Goal: Transaction & Acquisition: Purchase product/service

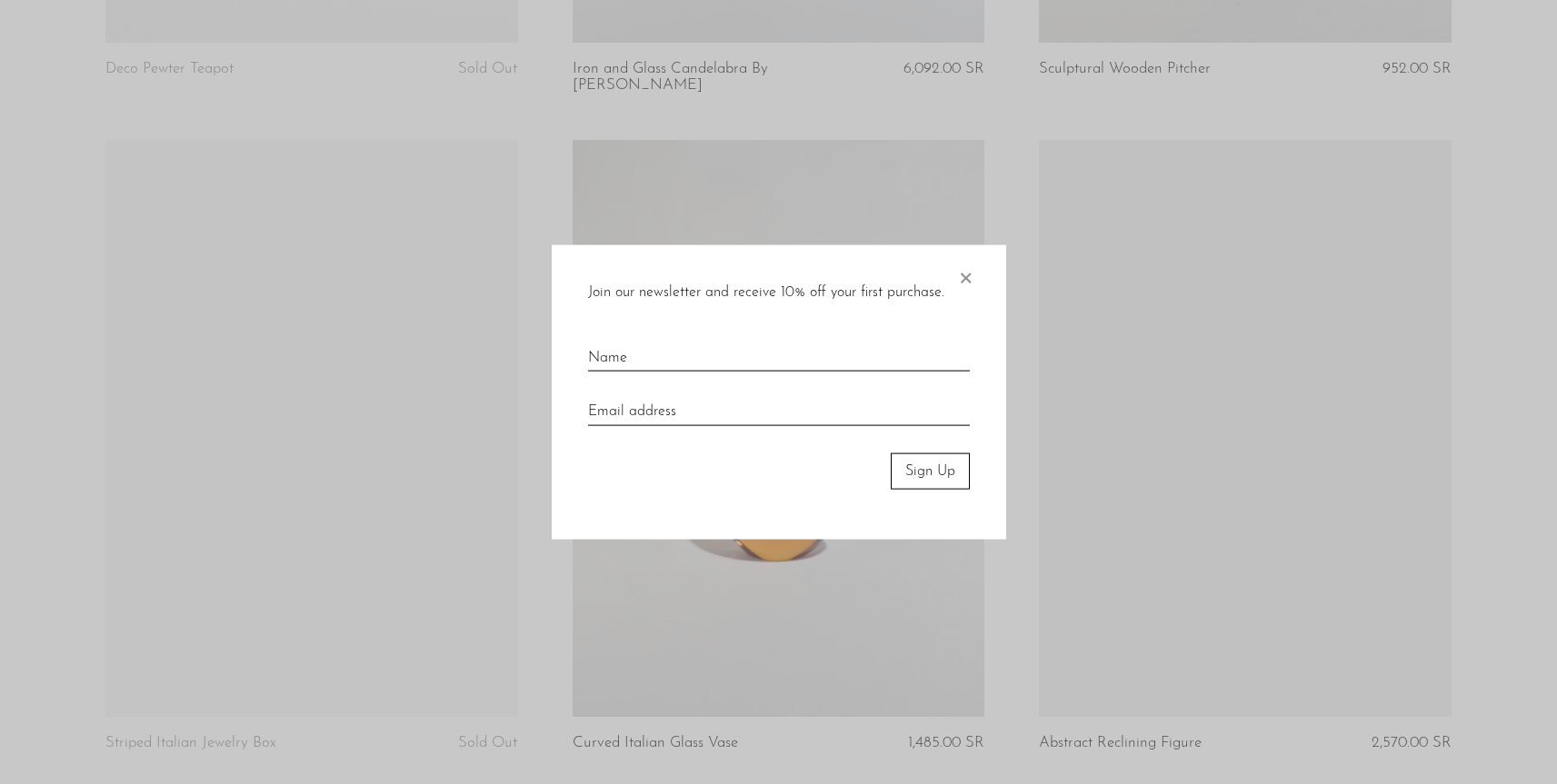
scroll to position [1365, 0]
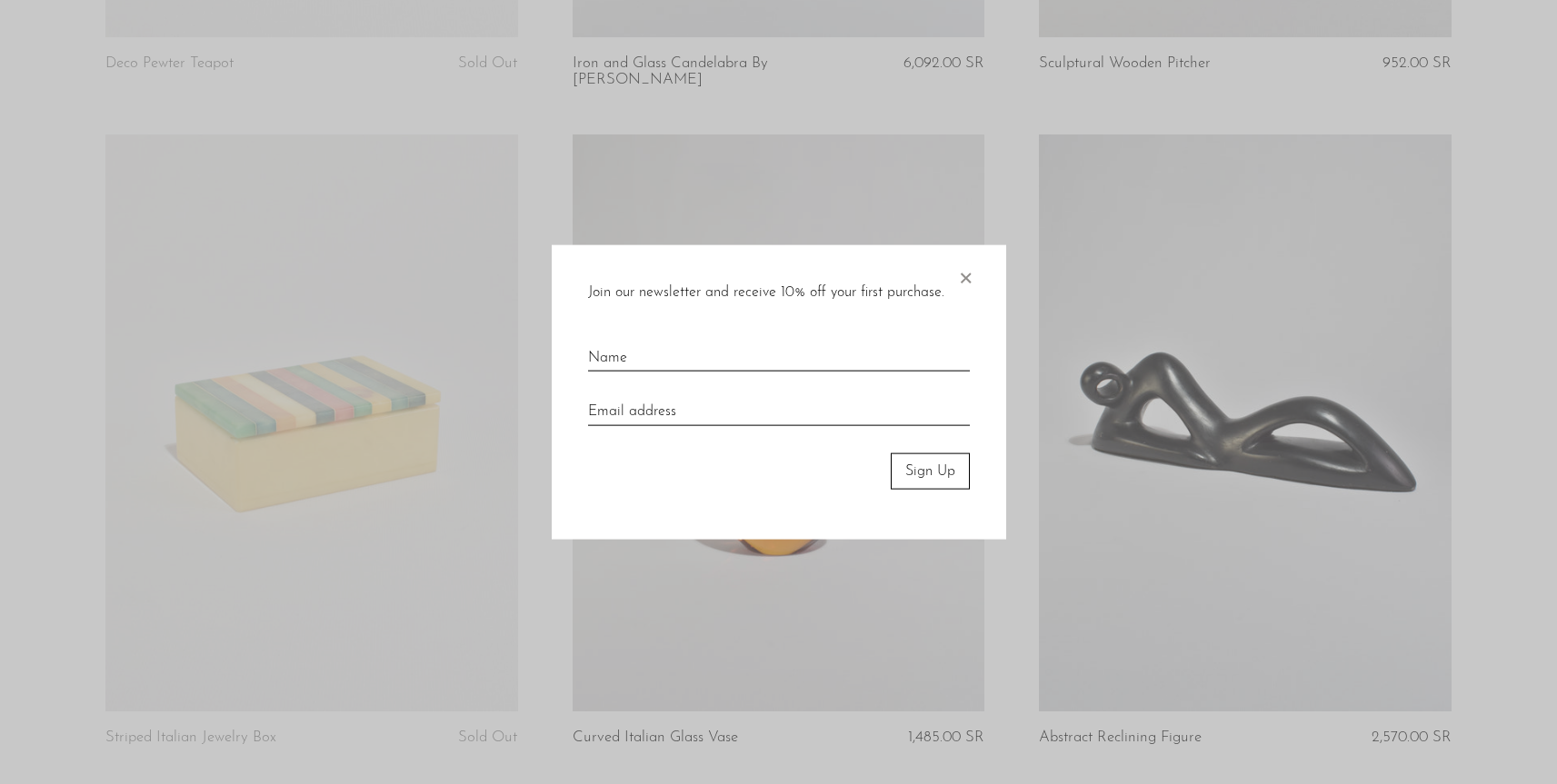
click at [963, 279] on span "×" at bounding box center [965, 273] width 18 height 58
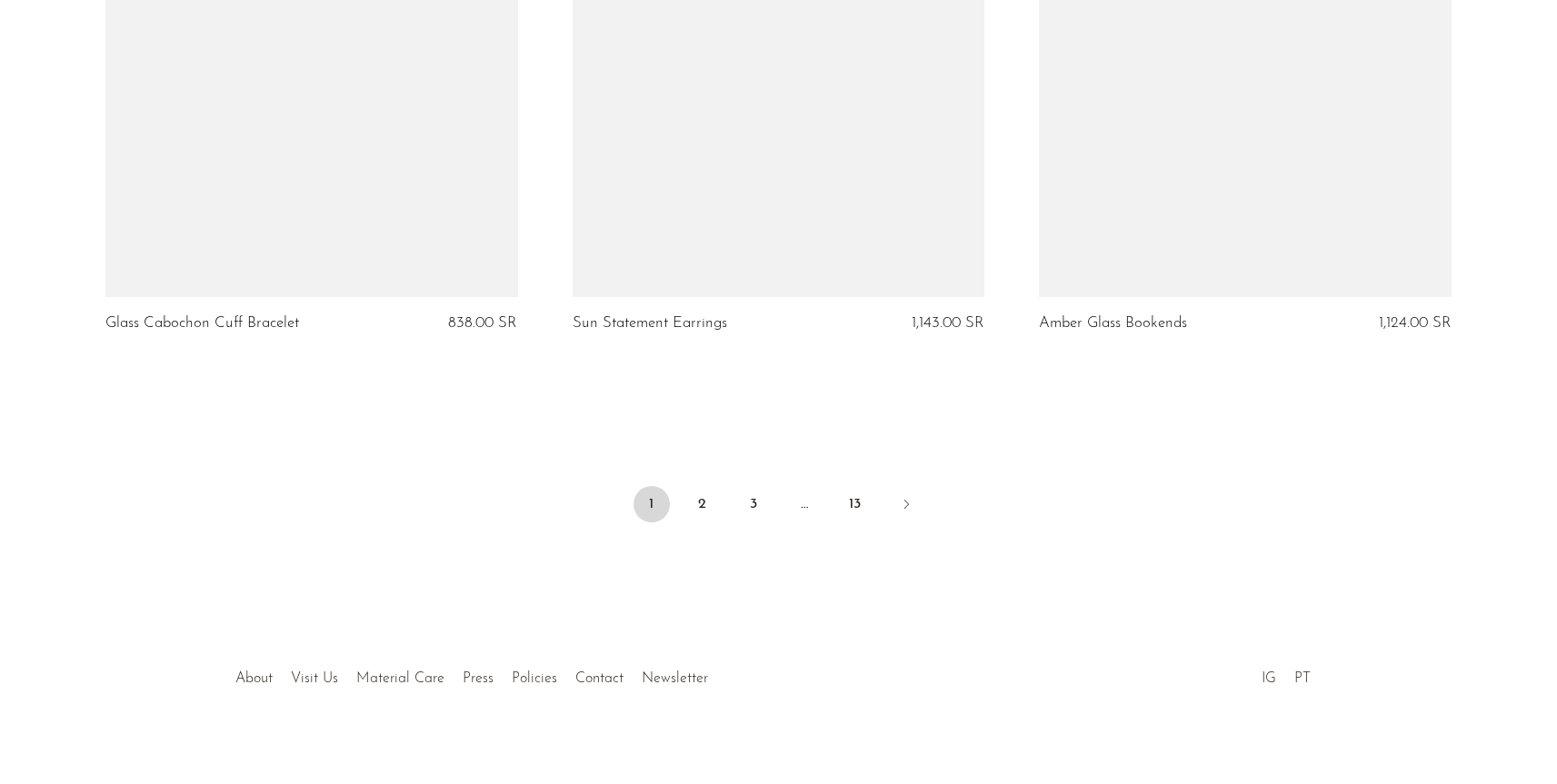
scroll to position [7714, 0]
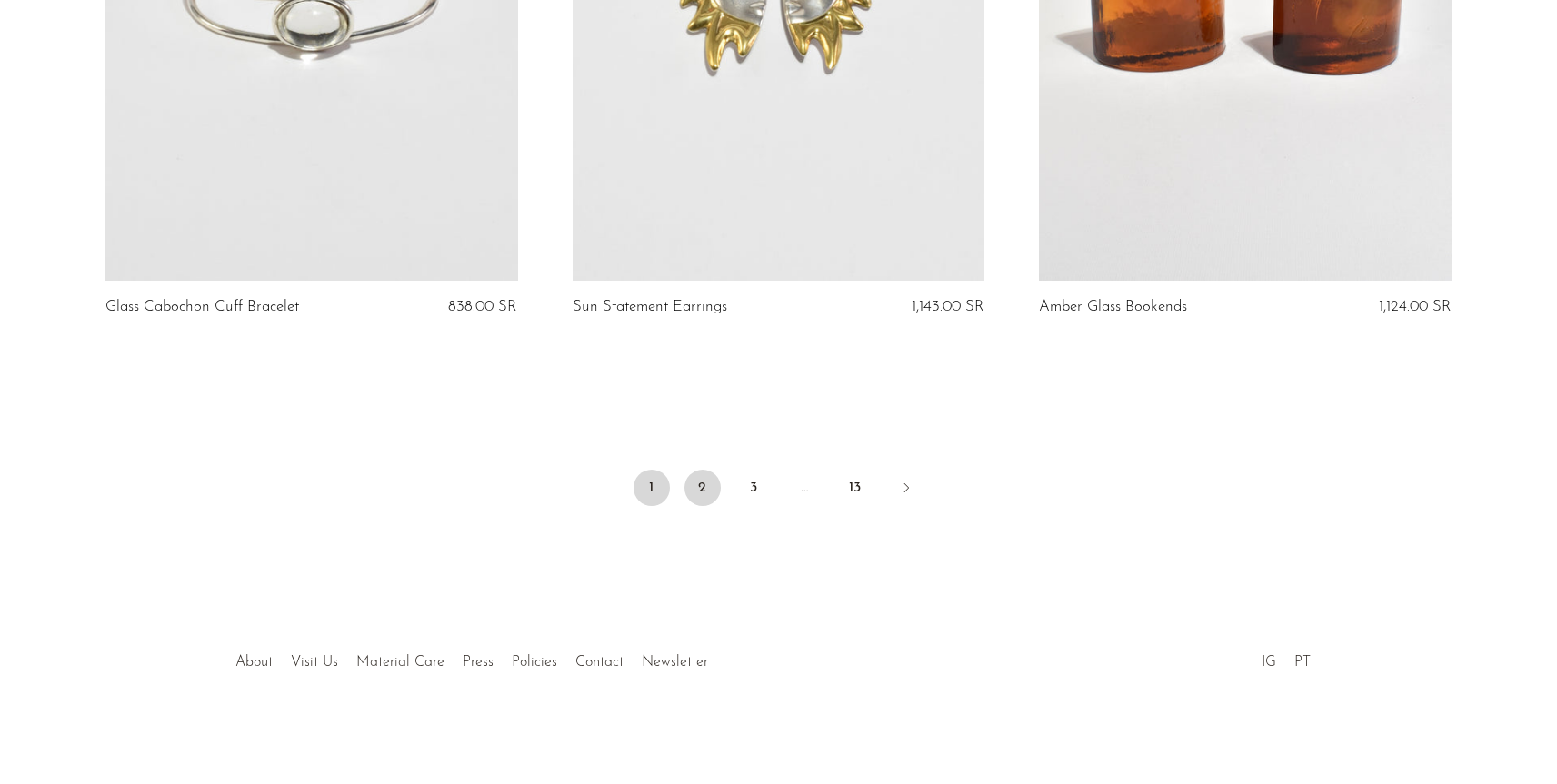
click at [704, 479] on link "2" at bounding box center [703, 488] width 36 height 36
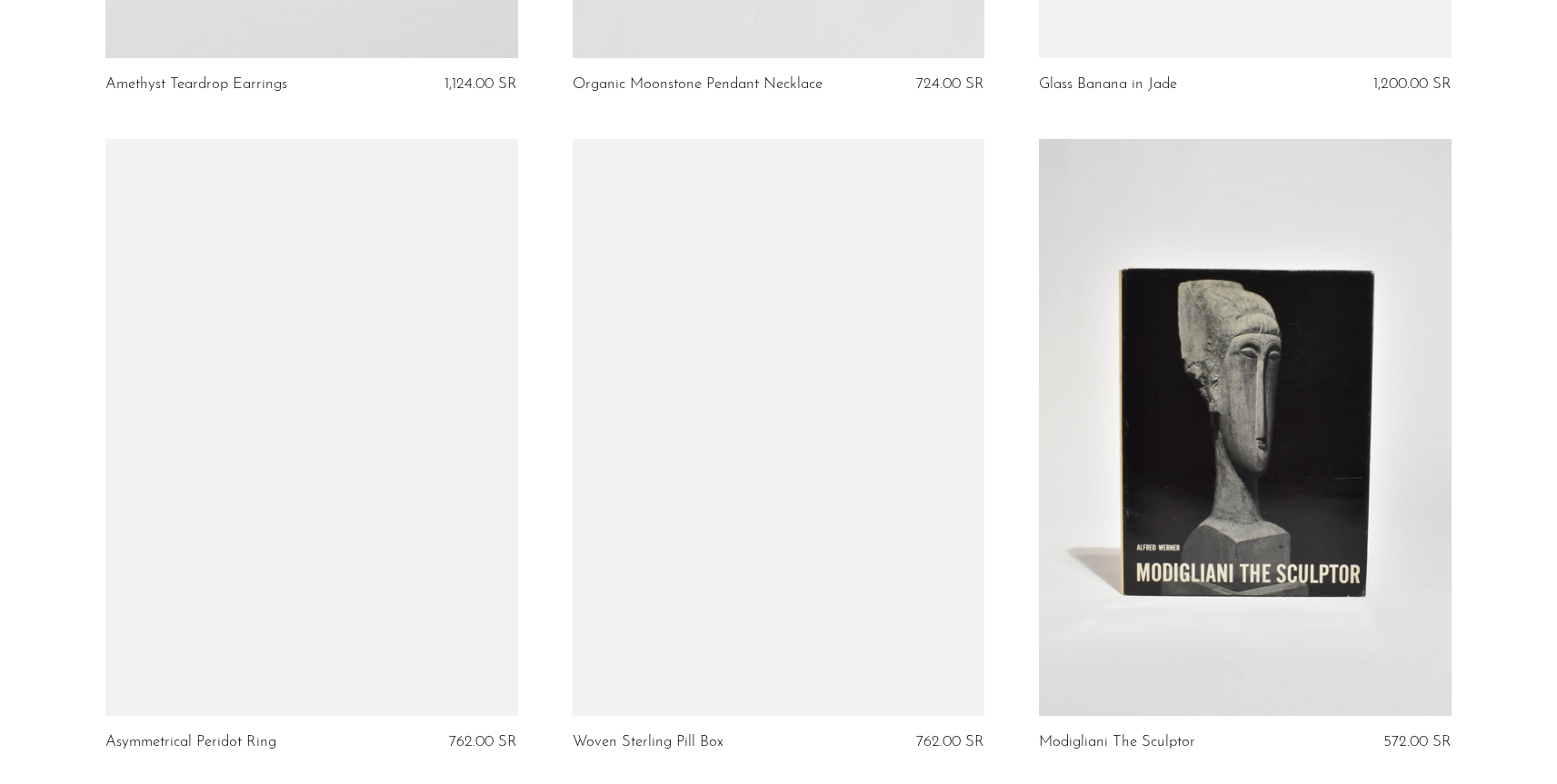
scroll to position [4746, 0]
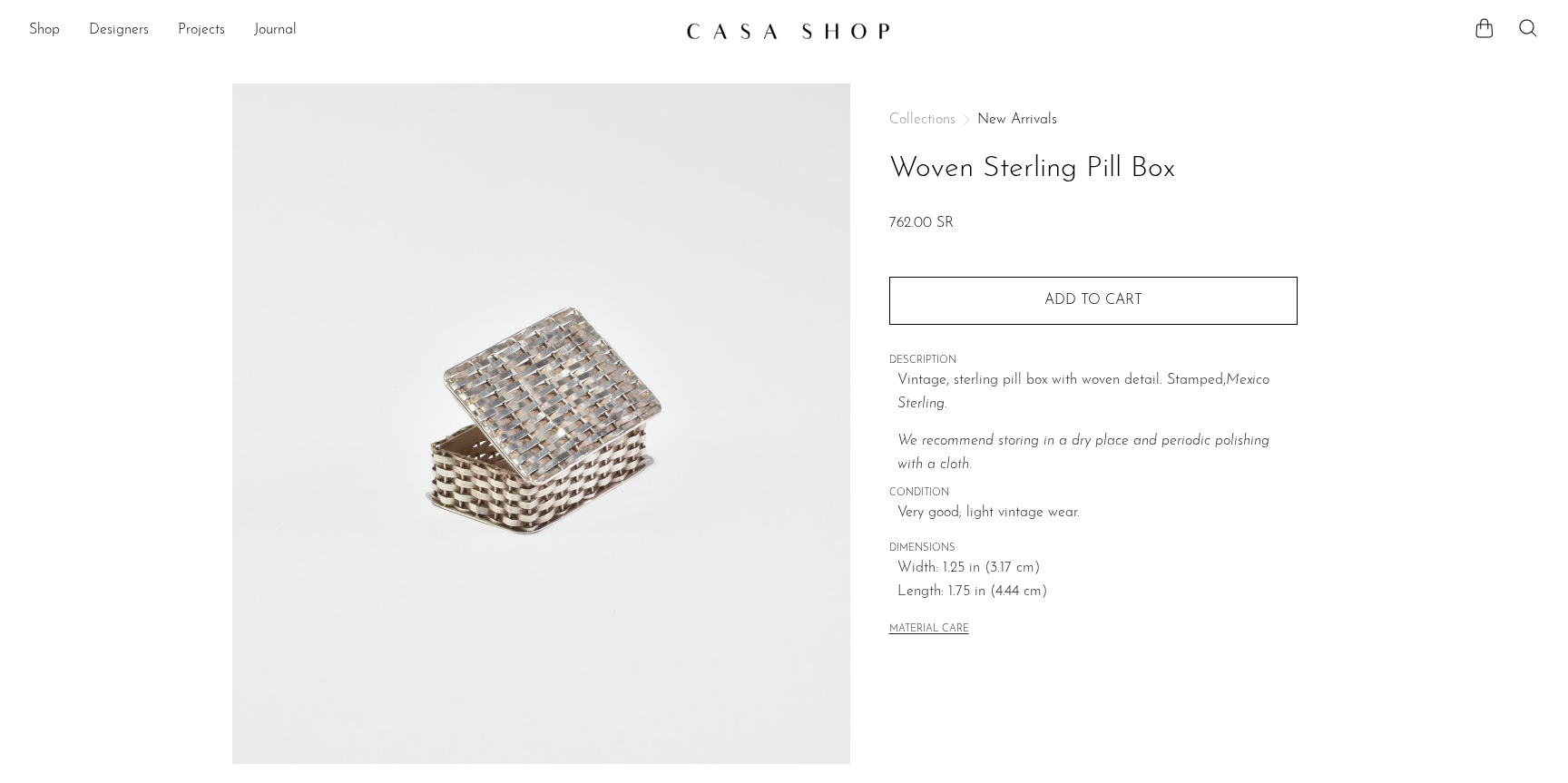
click at [613, 435] on img at bounding box center [541, 424] width 618 height 680
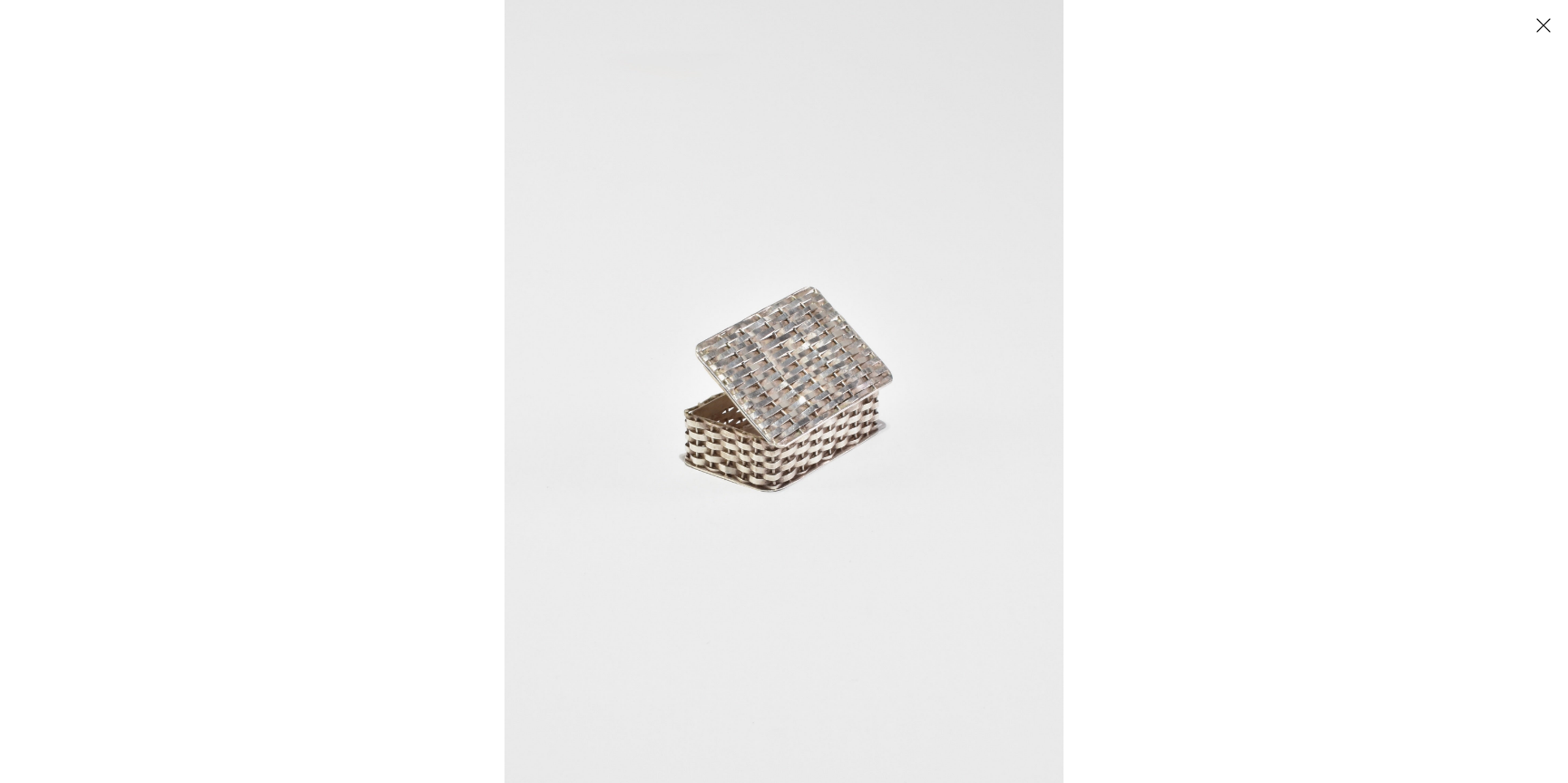
click at [778, 439] on img at bounding box center [784, 391] width 559 height 783
